Goal: Transaction & Acquisition: Purchase product/service

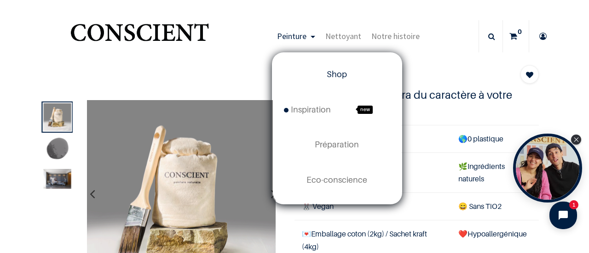
click at [330, 70] on span "Shop" at bounding box center [336, 74] width 20 height 10
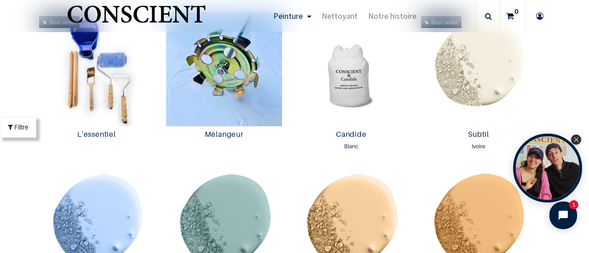
scroll to position [496, 0]
click at [578, 141] on icon "Close Tolstoy widget" at bounding box center [575, 139] width 5 height 5
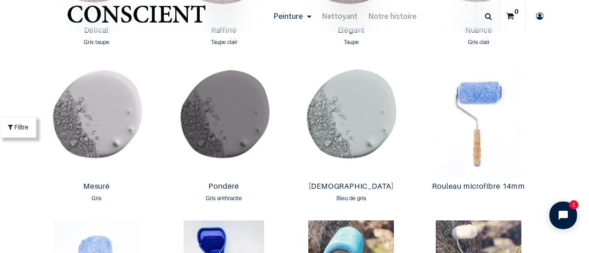
scroll to position [1537, 0]
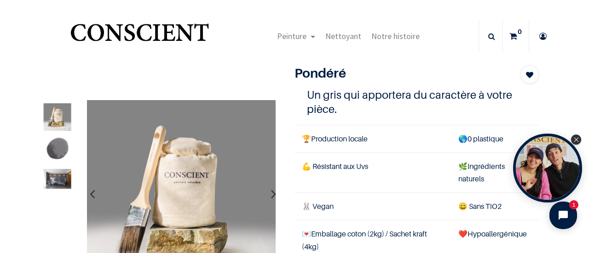
scroll to position [206, 0]
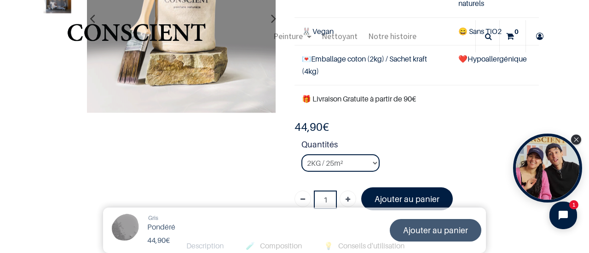
scroll to position [120, 0]
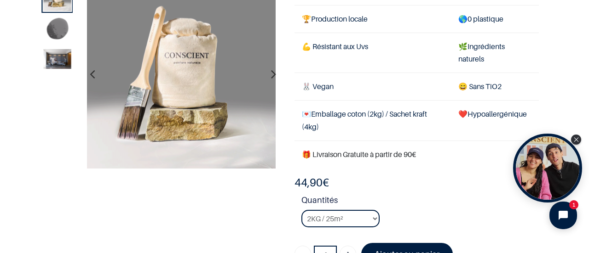
scroll to position [17, 0]
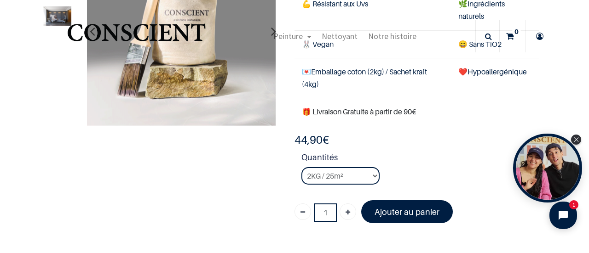
scroll to position [107, 0]
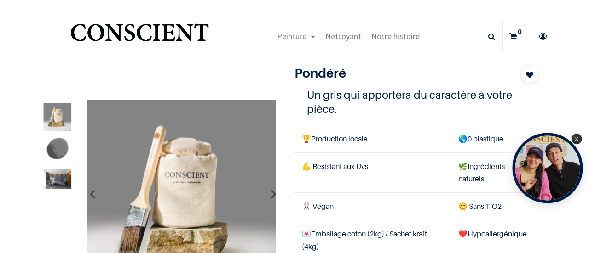
click at [575, 141] on icon "Close Tolstoy widget" at bounding box center [575, 139] width 5 height 5
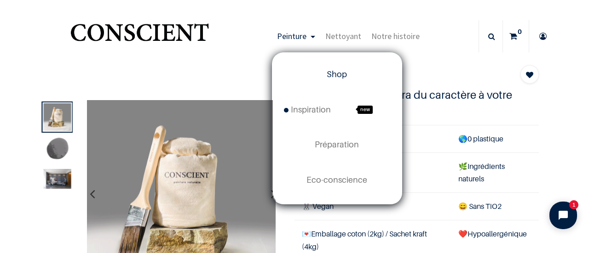
click at [329, 69] on span "Shop" at bounding box center [336, 74] width 20 height 10
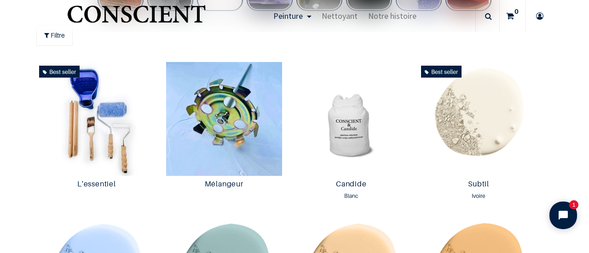
scroll to position [473, 0]
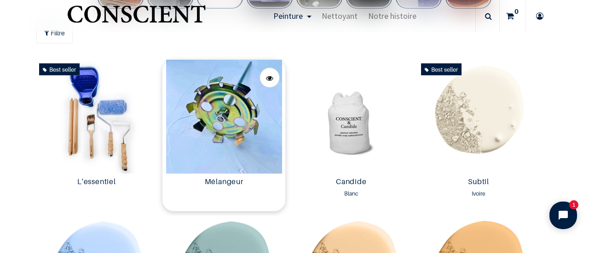
click at [252, 144] on img at bounding box center [223, 117] width 123 height 114
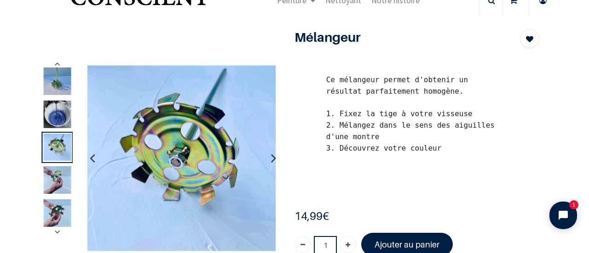
scroll to position [37, 0]
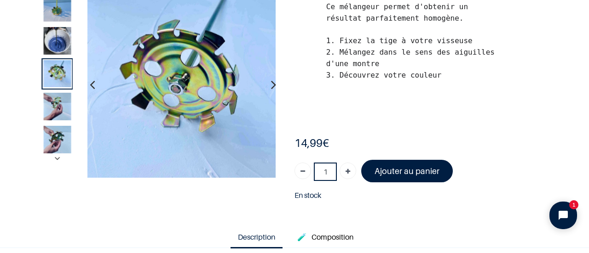
scroll to position [55, 0]
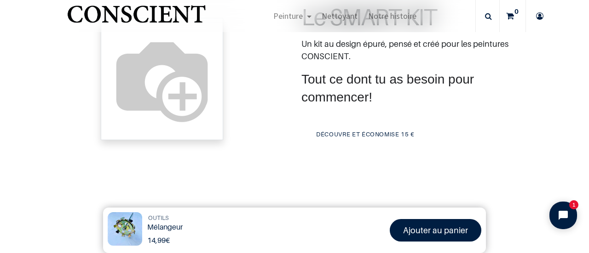
scroll to position [152, 0]
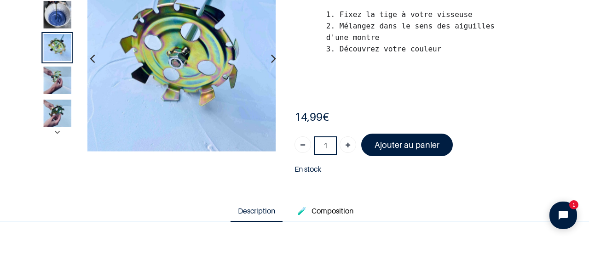
scroll to position [86, 0]
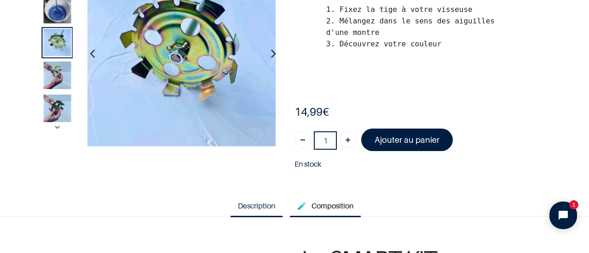
click at [330, 205] on span "Composition" at bounding box center [332, 205] width 42 height 9
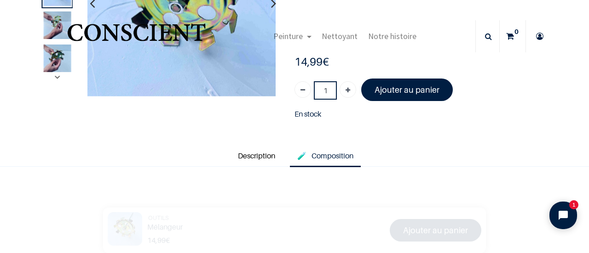
scroll to position [137, 0]
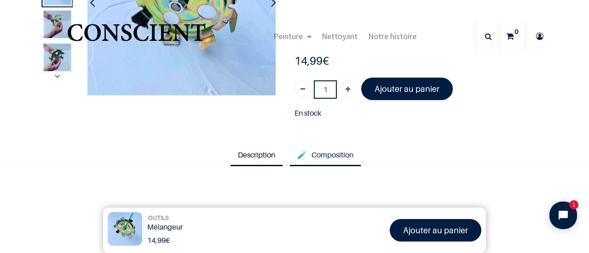
click at [252, 157] on link "Description" at bounding box center [256, 155] width 52 height 21
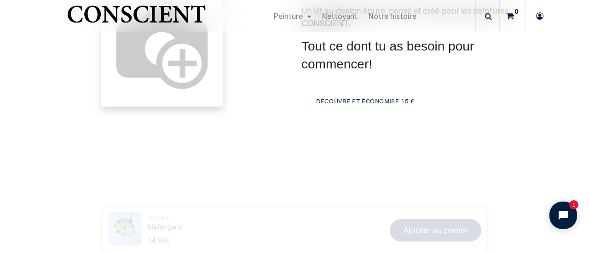
scroll to position [213, 0]
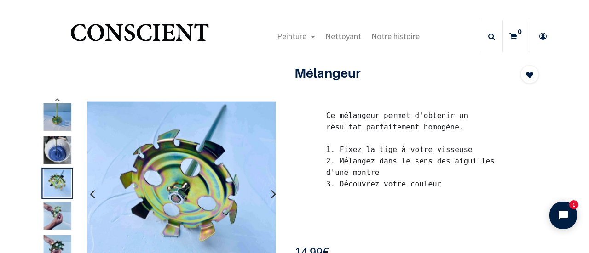
scroll to position [58, 0]
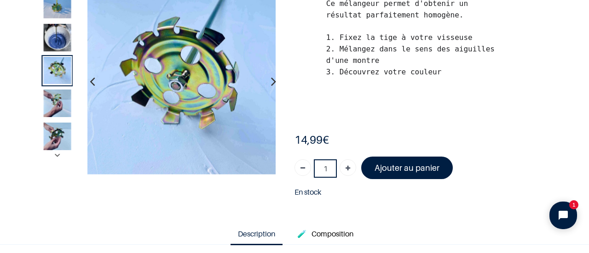
click at [54, 17] on img at bounding box center [57, 5] width 28 height 28
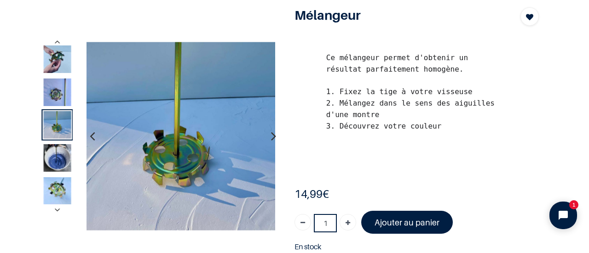
scroll to position [0, 0]
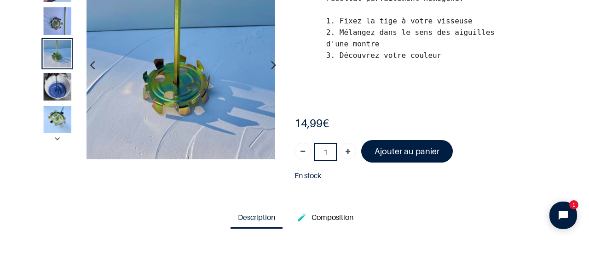
scroll to position [75, 0]
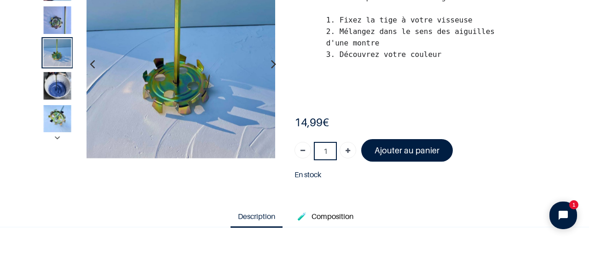
click at [271, 63] on icon "button" at bounding box center [273, 64] width 5 height 25
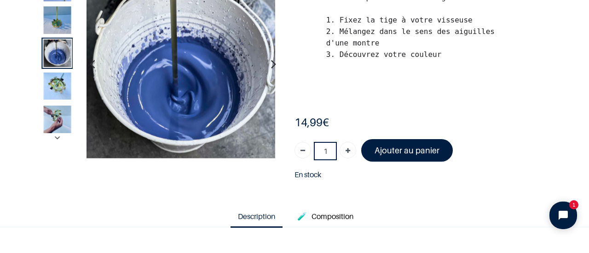
click at [271, 63] on icon "button" at bounding box center [273, 64] width 5 height 25
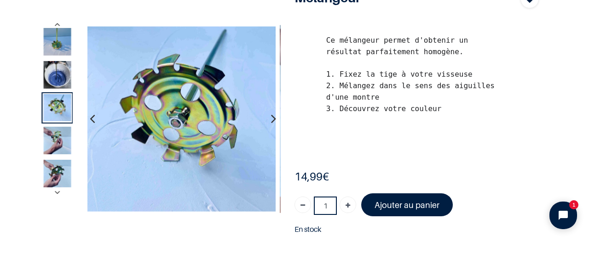
scroll to position [31, 0]
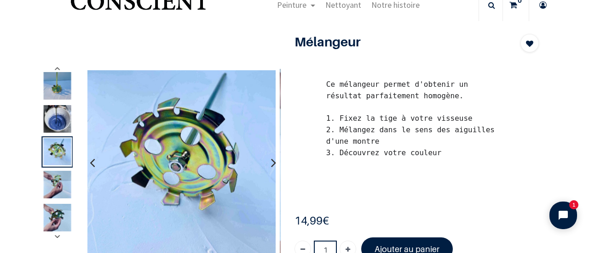
click at [271, 164] on icon "button" at bounding box center [273, 162] width 5 height 25
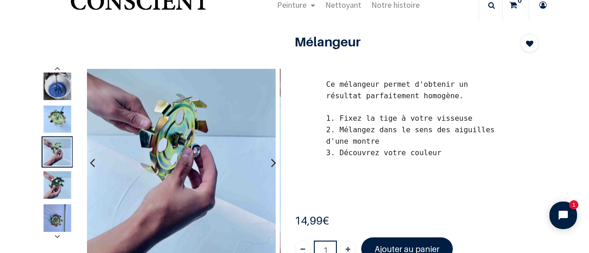
click at [271, 164] on icon "button" at bounding box center [273, 162] width 5 height 25
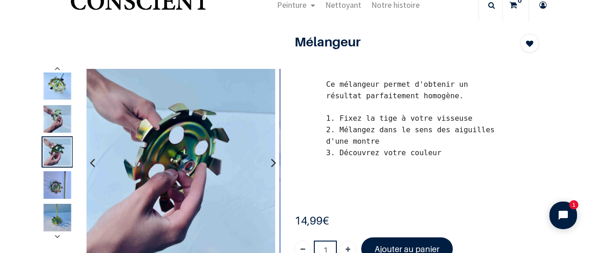
click at [271, 164] on icon "button" at bounding box center [273, 162] width 5 height 25
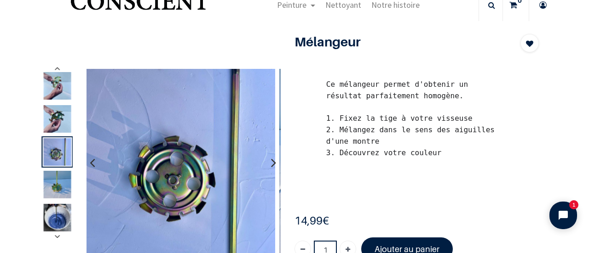
click at [271, 164] on icon "button" at bounding box center [273, 162] width 5 height 25
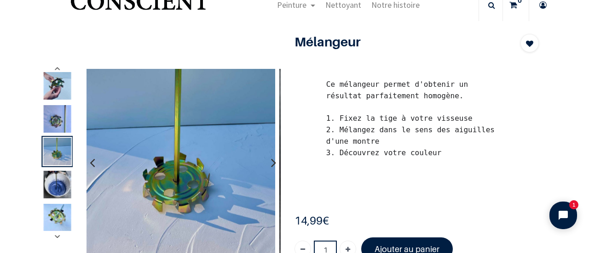
click at [271, 164] on icon "button" at bounding box center [273, 162] width 5 height 25
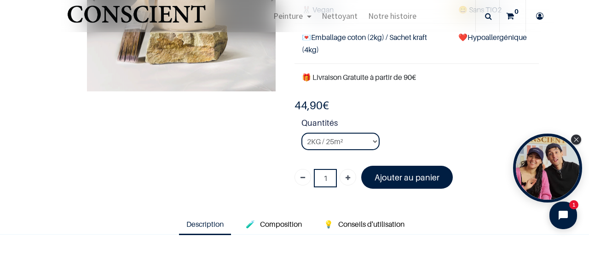
scroll to position [148, 0]
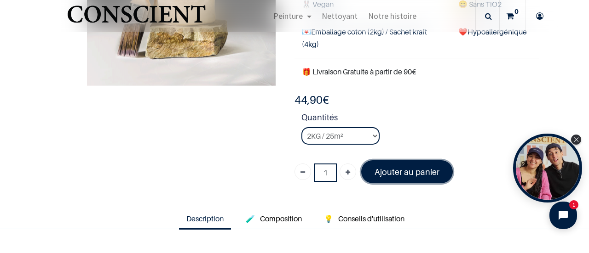
click at [387, 170] on font "Ajouter au panier" at bounding box center [406, 172] width 65 height 10
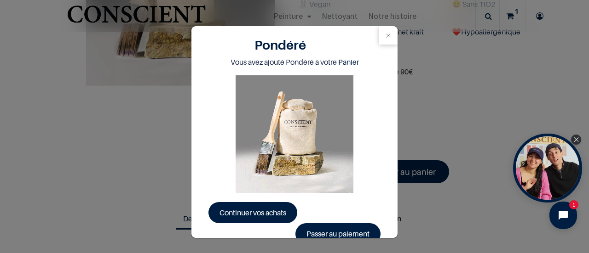
scroll to position [17, 0]
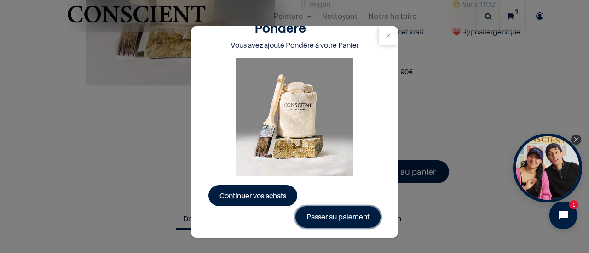
click at [316, 220] on link "Passer au paiement" at bounding box center [337, 216] width 85 height 21
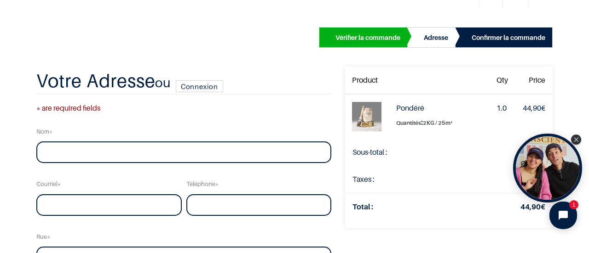
scroll to position [45, 0]
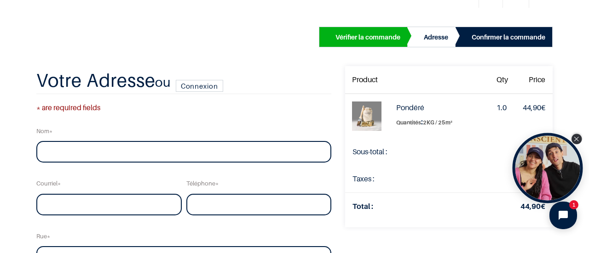
click at [576, 142] on div "Close Tolstoy widget" at bounding box center [576, 139] width 10 height 10
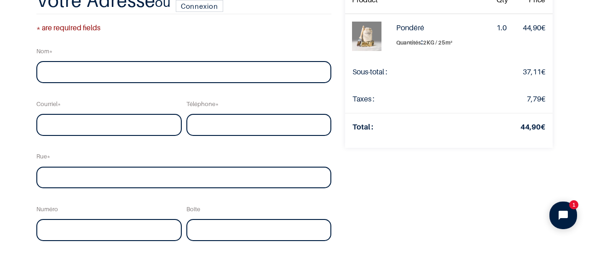
scroll to position [69, 0]
click at [243, 77] on input "text" at bounding box center [183, 73] width 295 height 22
type input "Dupont"
click at [123, 129] on input "email" at bounding box center [108, 125] width 145 height 22
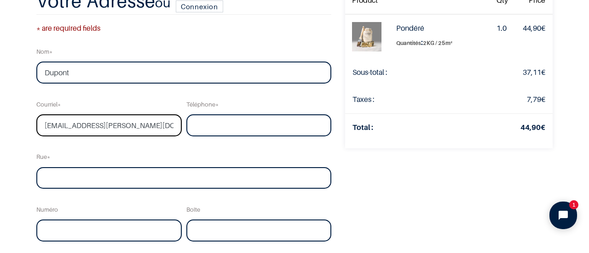
type input "[EMAIL_ADDRESS][PERSON_NAME][DOMAIN_NAME]"
click at [215, 120] on input "tel" at bounding box center [258, 125] width 145 height 22
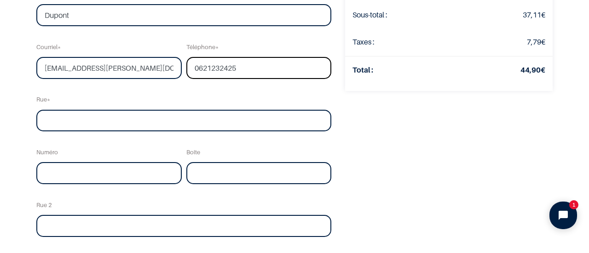
scroll to position [128, 0]
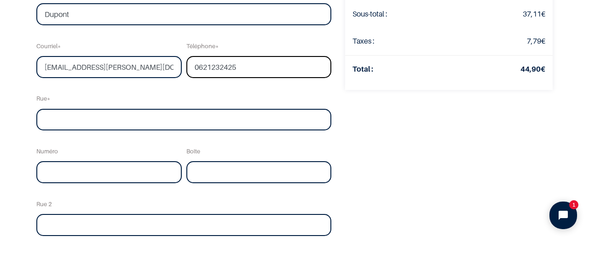
type input "0621232425"
click at [172, 124] on input "text" at bounding box center [183, 120] width 295 height 22
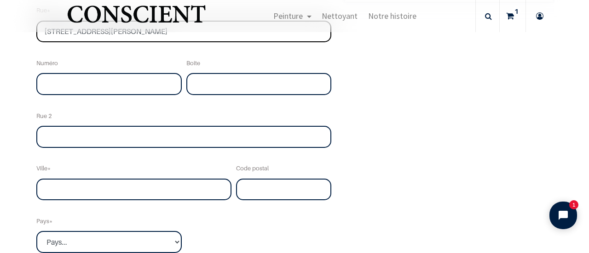
scroll to position [217, 0]
type input "[STREET_ADDRESS][PERSON_NAME]"
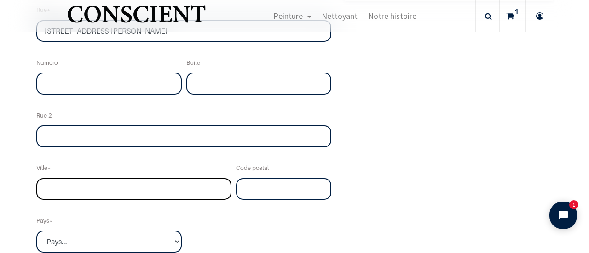
click at [104, 186] on input "text" at bounding box center [133, 189] width 195 height 22
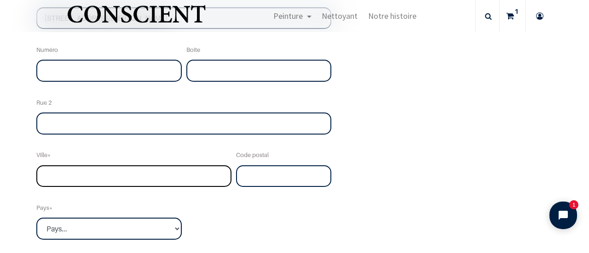
scroll to position [230, 0]
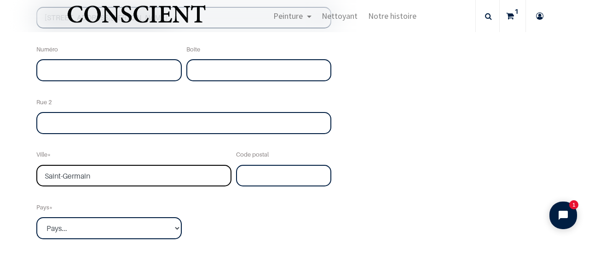
type input "Saint-Germain"
click at [246, 179] on input "text" at bounding box center [283, 176] width 95 height 22
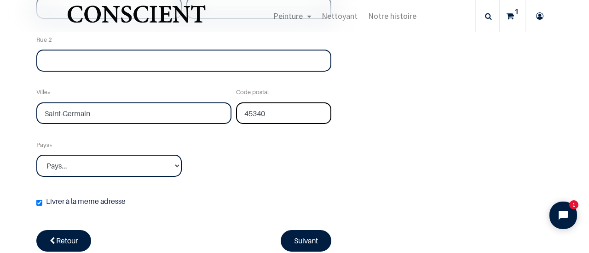
scroll to position [293, 0]
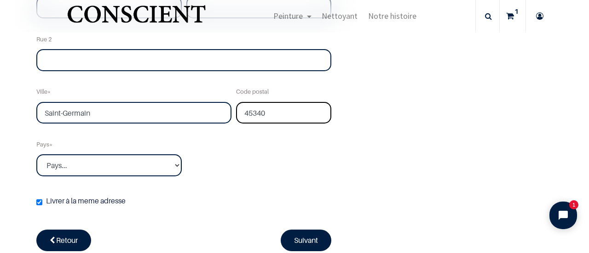
type input "45340"
click at [161, 179] on div "Nom Dupont Courriel [EMAIL_ADDRESS][PERSON_NAME][DOMAIN_NAME] Téléphone 0621232…" at bounding box center [183, 18] width 299 height 400
click at [146, 160] on select "Pays... [GEOGRAPHIC_DATA] [GEOGRAPHIC_DATA] [GEOGRAPHIC_DATA] [GEOGRAPHIC_DATA]" at bounding box center [108, 166] width 145 height 22
select select "75"
click at [36, 155] on select "Pays... [GEOGRAPHIC_DATA] [GEOGRAPHIC_DATA] [GEOGRAPHIC_DATA] [GEOGRAPHIC_DATA]" at bounding box center [108, 166] width 145 height 22
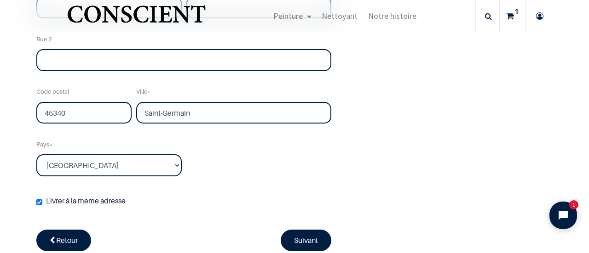
click at [195, 173] on div "Nom Dupont Courriel [EMAIL_ADDRESS][PERSON_NAME][DOMAIN_NAME] Téléphone 0621232…" at bounding box center [183, 18] width 299 height 400
click at [291, 237] on link "Suivant" at bounding box center [305, 240] width 51 height 21
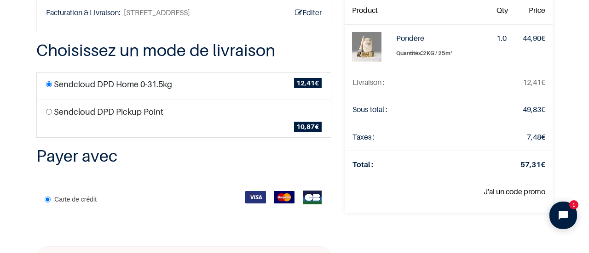
scroll to position [60, 0]
